Goal: Information Seeking & Learning: Learn about a topic

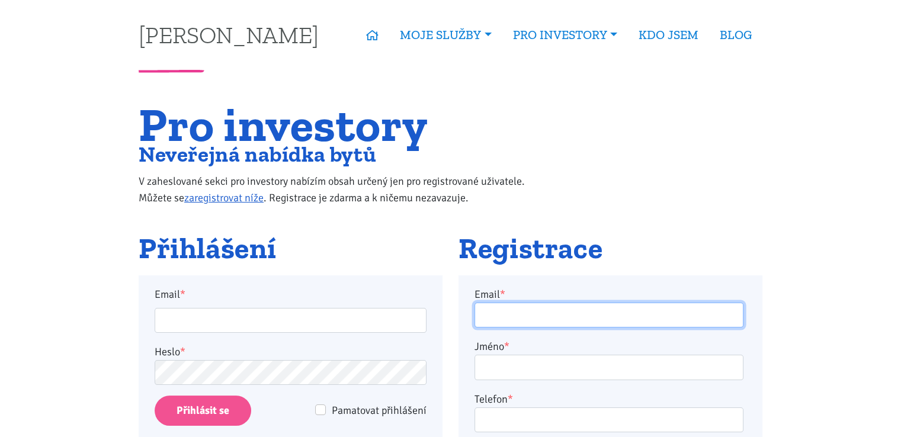
type input "monika-vorlova@seznam.cz"
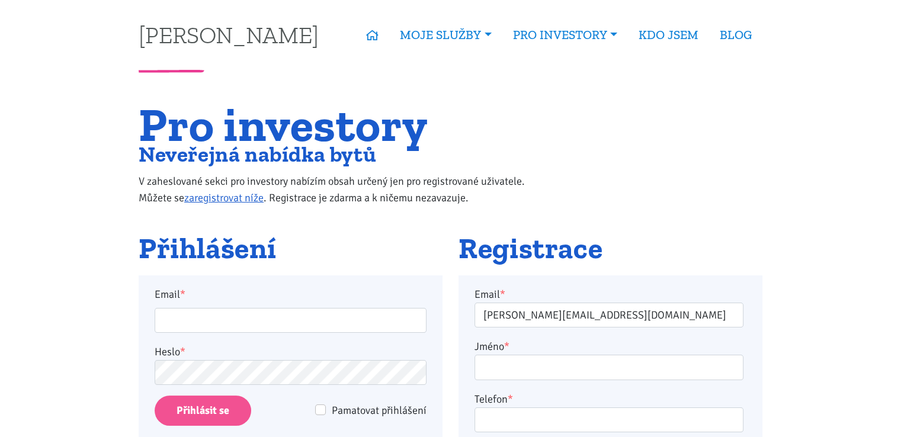
type input "monika-vorlova@seznam.cz"
click at [233, 403] on input "Přihlásit se" at bounding box center [203, 411] width 97 height 30
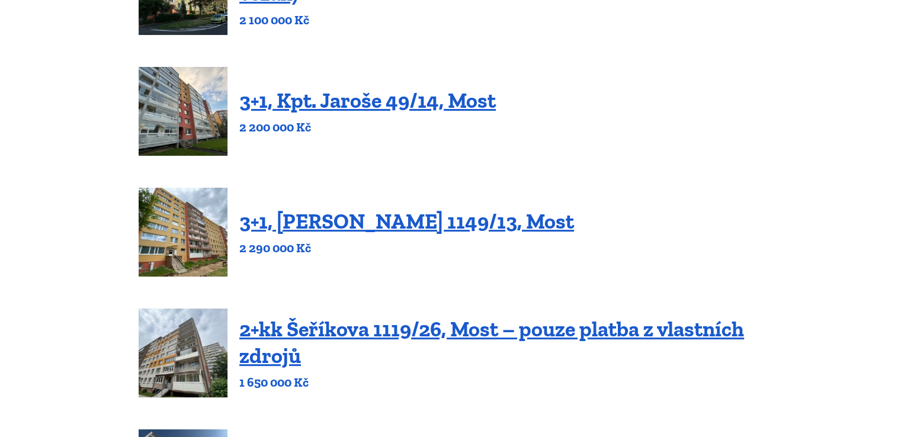
scroll to position [296, 0]
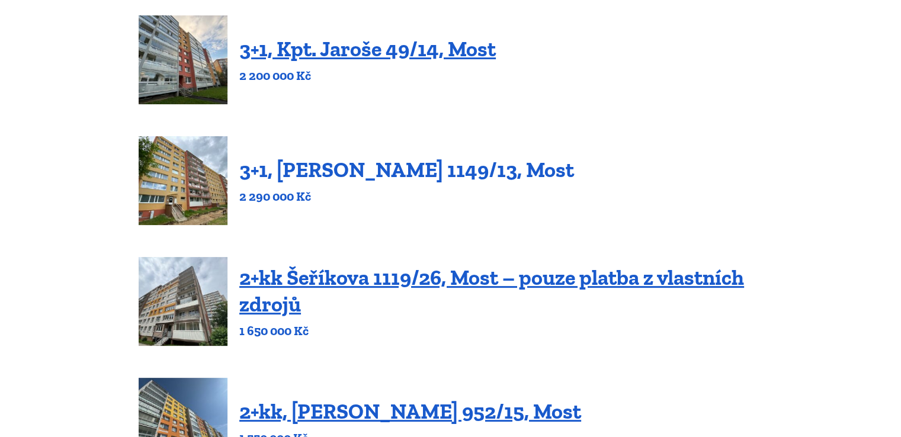
click at [306, 176] on link "3+1, [PERSON_NAME] 1149/13, Most" at bounding box center [406, 169] width 335 height 25
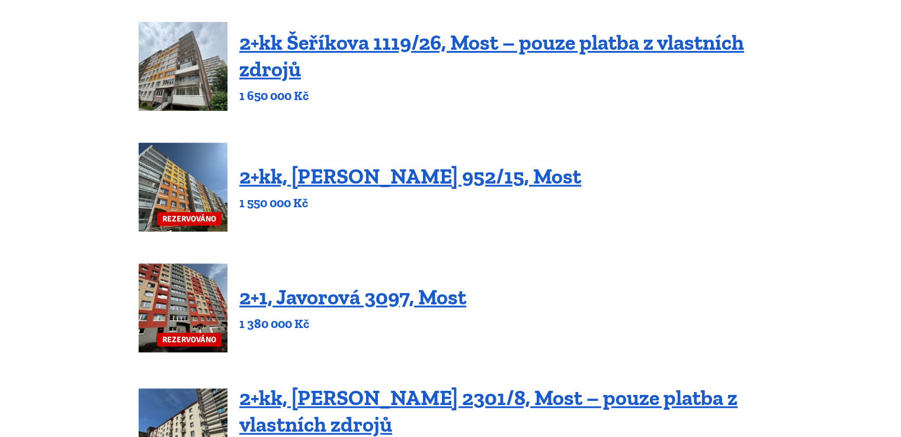
scroll to position [533, 0]
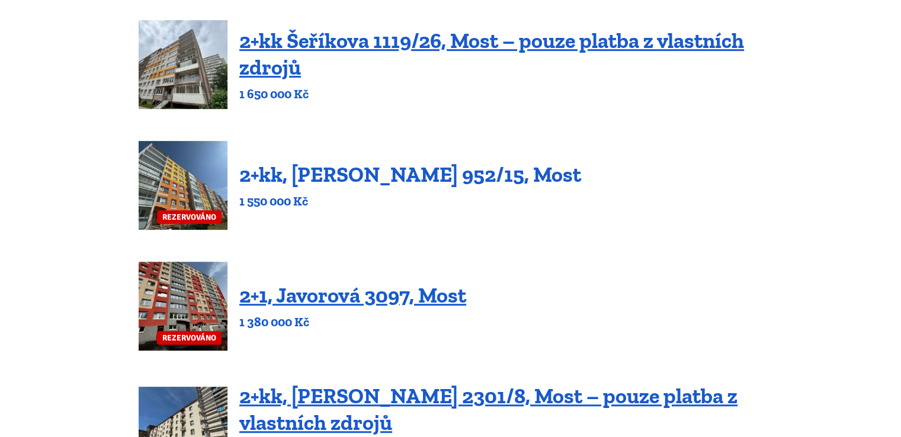
click at [355, 180] on link "2+kk, Josefa Ševčíka 952/15, Most" at bounding box center [410, 174] width 342 height 25
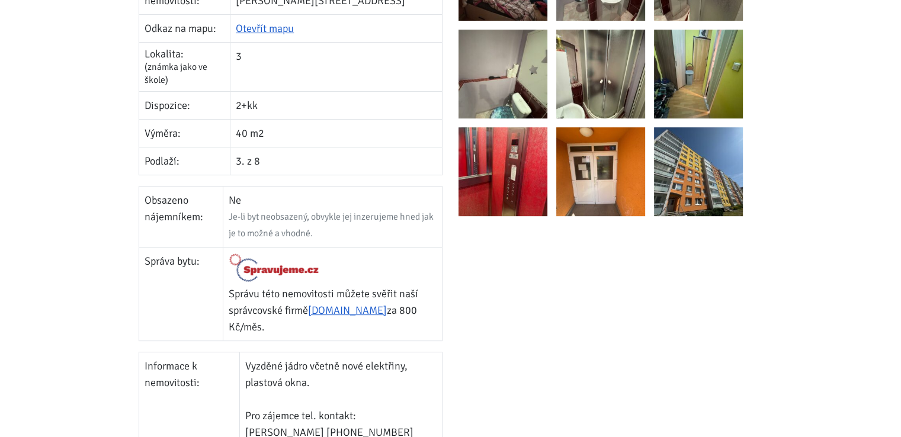
scroll to position [415, 0]
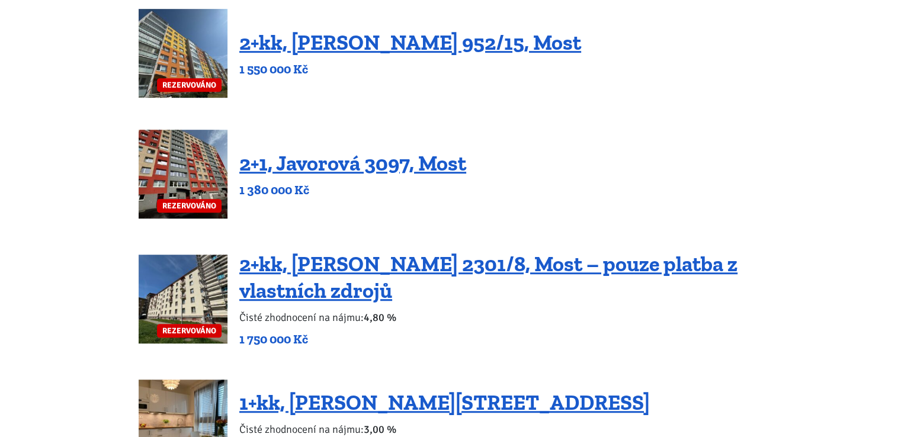
scroll to position [829, 0]
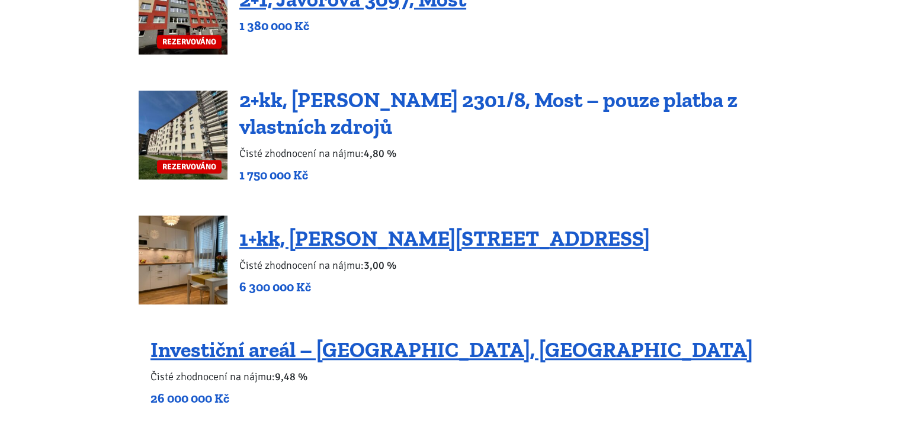
click at [326, 117] on link "2+kk, Josefa Skupy 2301/8, Most – pouze platba z vlastních zdrojů" at bounding box center [488, 113] width 498 height 52
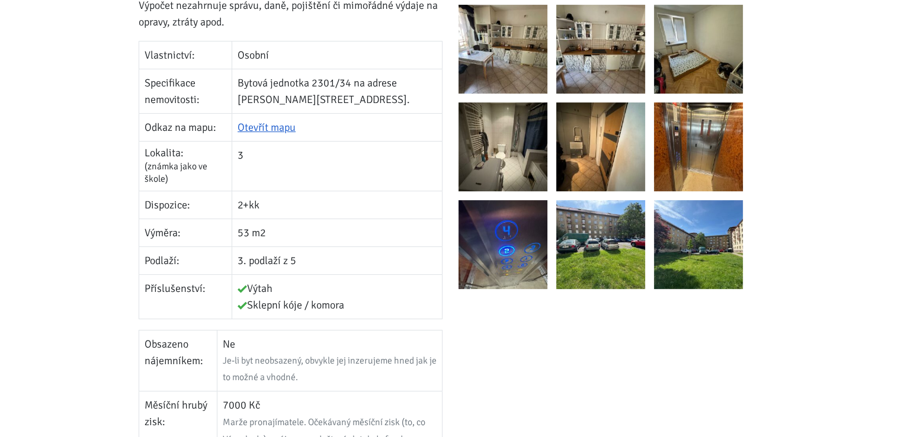
scroll to position [296, 0]
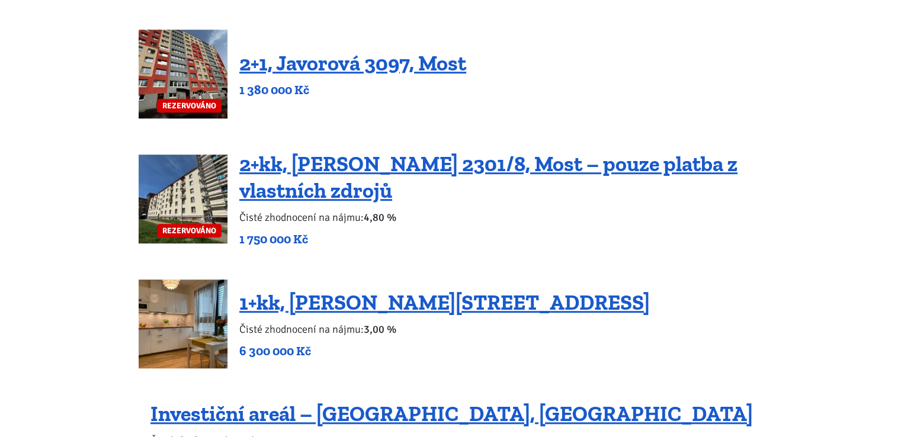
scroll to position [829, 0]
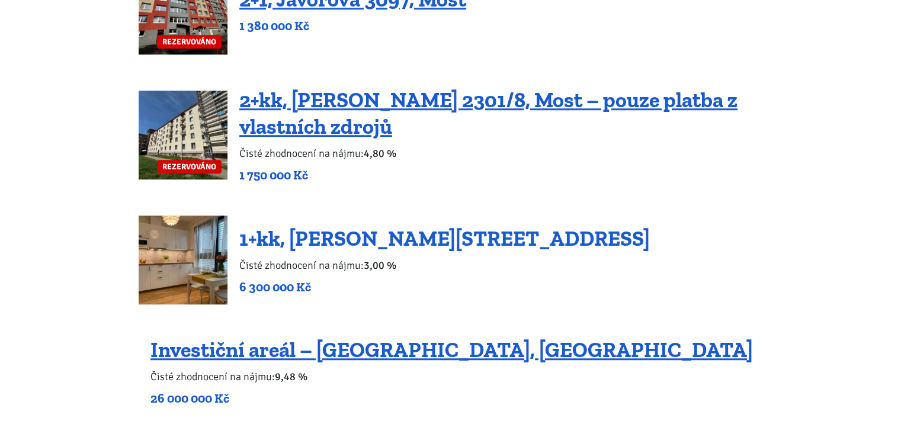
click at [379, 243] on link "1+kk, [PERSON_NAME][STREET_ADDRESS]" at bounding box center [444, 238] width 410 height 25
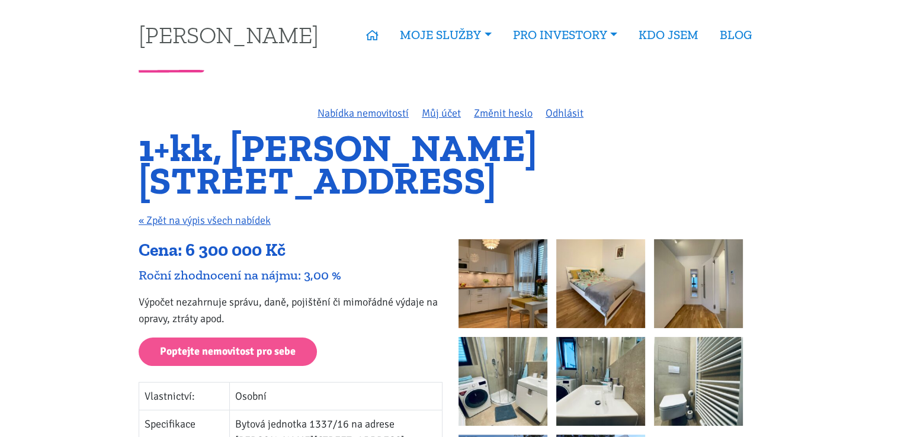
scroll to position [59, 0]
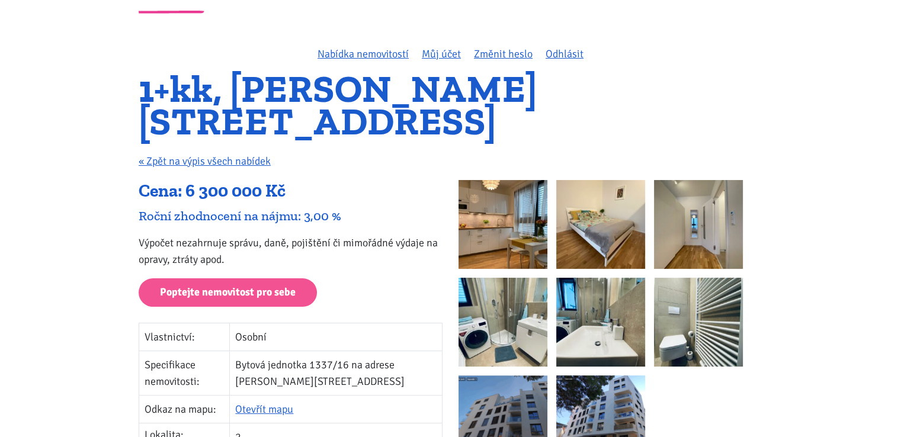
click at [519, 216] on img at bounding box center [502, 224] width 89 height 89
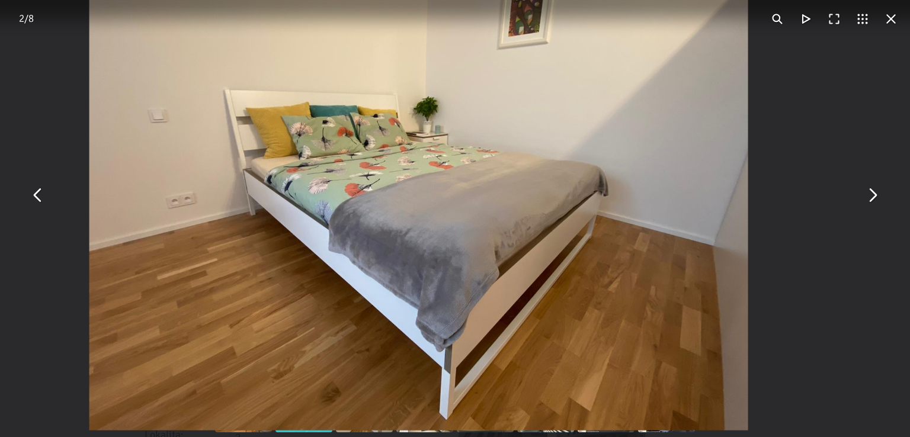
click at [888, 17] on button "You can close this modal content with the ESC key" at bounding box center [891, 19] width 28 height 28
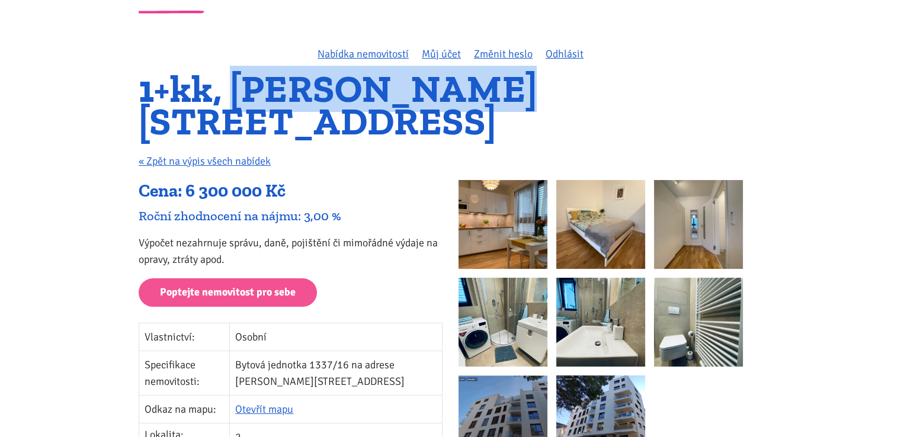
drag, startPoint x: 234, startPoint y: 88, endPoint x: 493, endPoint y: 70, distance: 259.4
click at [493, 73] on h1 "1+kk, [PERSON_NAME][STREET_ADDRESS]" at bounding box center [451, 105] width 624 height 65
copy h1 "[PERSON_NAME] 1337/9"
